Goal: Information Seeking & Learning: Learn about a topic

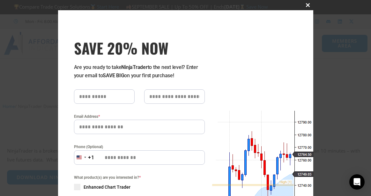
click at [305, 5] on span "SAVE 20% NOW popup" at bounding box center [308, 5] width 10 height 4
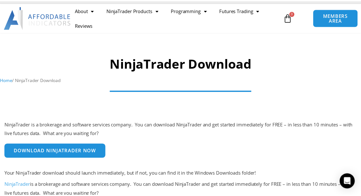
scroll to position [53, 0]
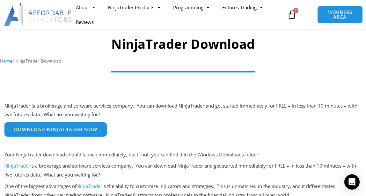
click at [83, 135] on link "Download NinjaTrader Now" at bounding box center [55, 129] width 102 height 14
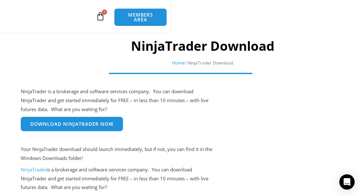
click at [93, 126] on link "Download NinjaTrader Now" at bounding box center [72, 124] width 102 height 14
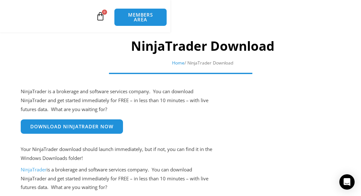
click at [0, 0] on span "MEMBERS AREA" at bounding box center [0, 0] width 0 height 0
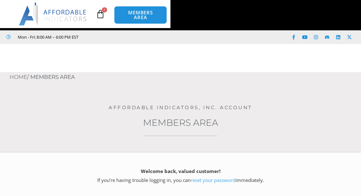
click at [0, 0] on span "Menu" at bounding box center [0, 0] width 0 height 0
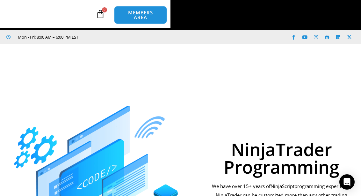
click at [0, 0] on link "Getting Started" at bounding box center [0, 0] width 0 height 0
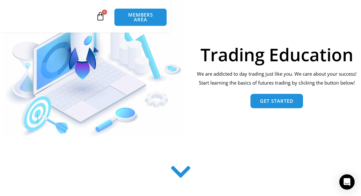
scroll to position [106, 0]
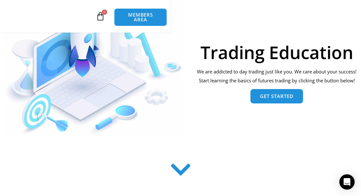
click at [261, 97] on link "Get Started" at bounding box center [277, 96] width 53 height 14
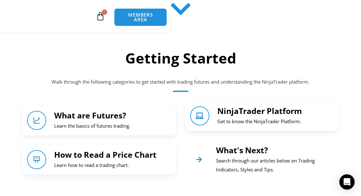
scroll to position [276, 0]
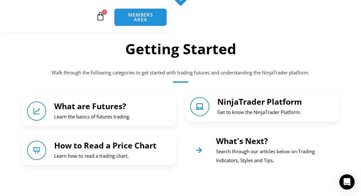
drag, startPoint x: 358, startPoint y: 61, endPoint x: 362, endPoint y: 74, distance: 13.9
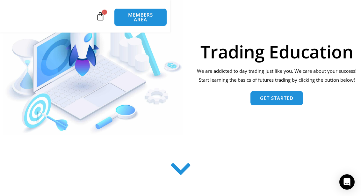
scroll to position [106, 0]
